Goal: Find specific fact: Find specific fact

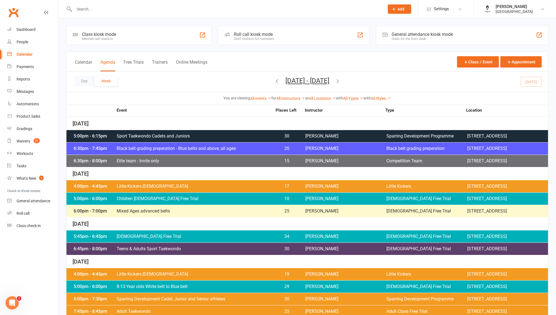
click at [179, 189] on span "Little Kickers [DEMOGRAPHIC_DATA]" at bounding box center [194, 186] width 156 height 4
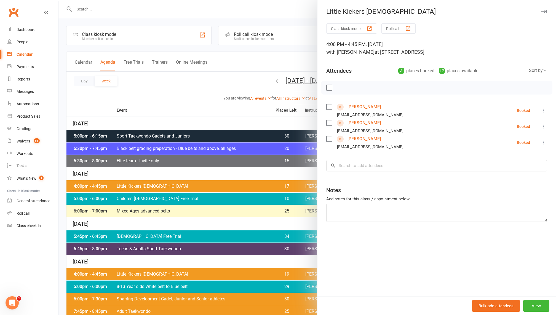
click at [357, 107] on link "[PERSON_NAME]" at bounding box center [364, 107] width 33 height 9
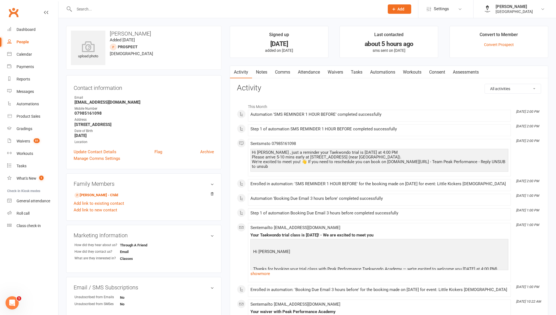
click at [115, 125] on strong "[STREET_ADDRESS]" at bounding box center [145, 124] width 140 height 5
copy render-form-field "[STREET_ADDRESS]"
